Goal: Check status

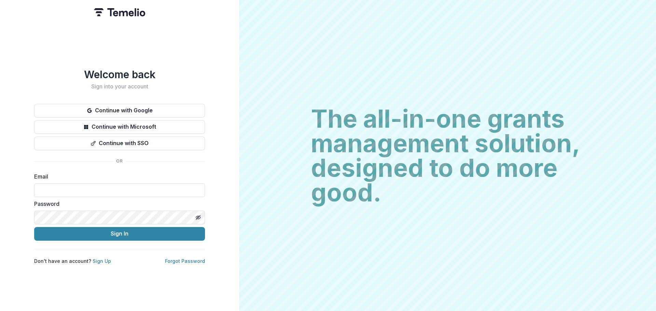
type input "**********"
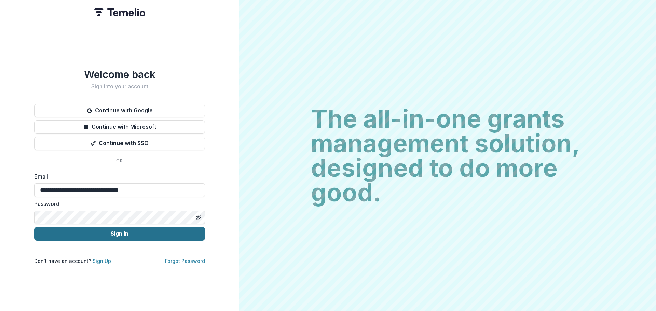
click at [134, 232] on button "Sign In" at bounding box center [119, 234] width 171 height 14
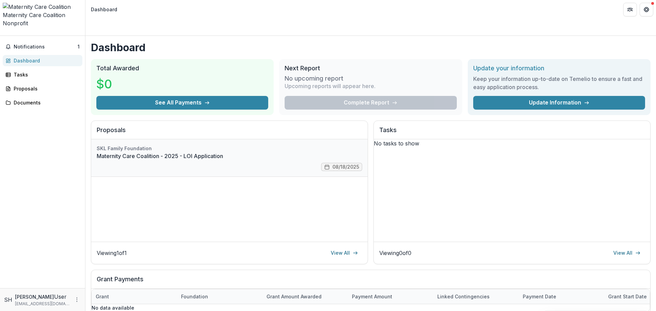
click at [193, 152] on link "Maternity Care Coalition - 2025 - LOI Application" at bounding box center [229, 156] width 265 height 8
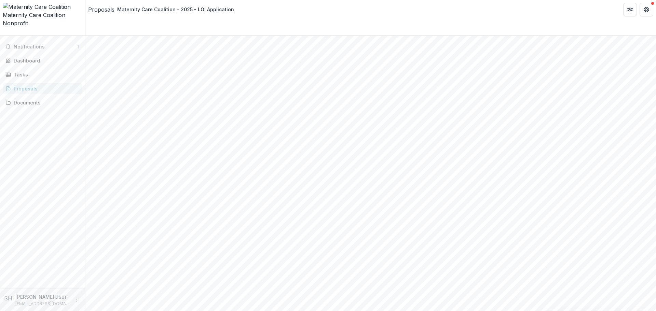
scroll to position [171, 0]
